Goal: Check status

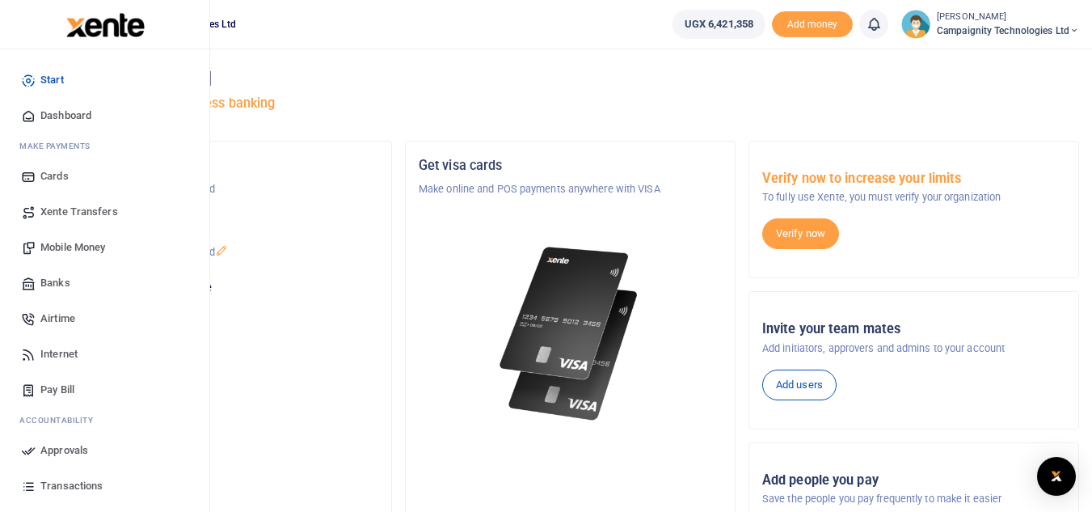
click at [74, 487] on span "Transactions" at bounding box center [71, 486] width 62 height 16
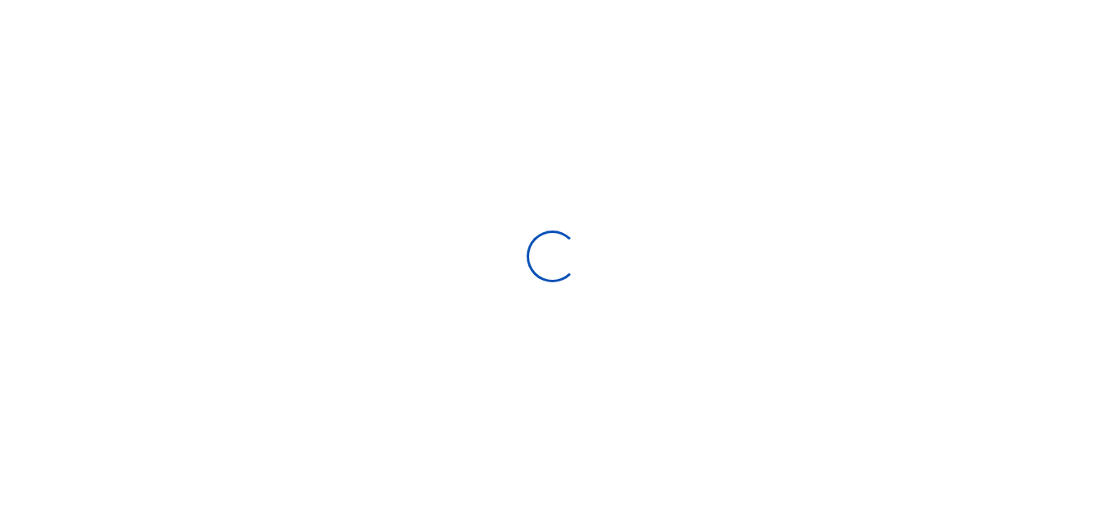
select select
type input "[DATE] - [DATE]"
